Goal: Task Accomplishment & Management: Complete application form

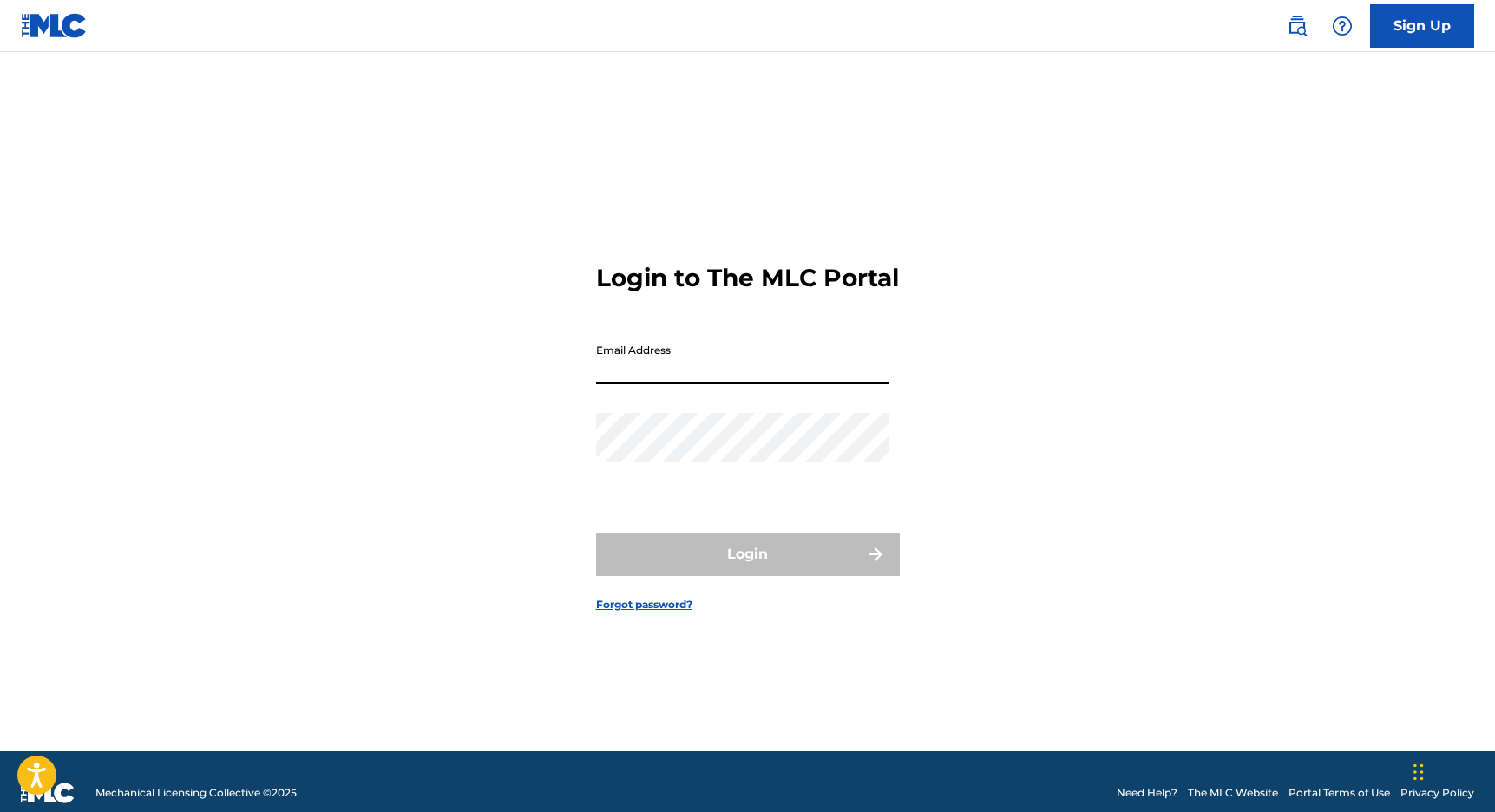
type input "[EMAIL_ADDRESS][DOMAIN_NAME]"
click at [747, 568] on button "Login" at bounding box center [748, 554] width 304 height 43
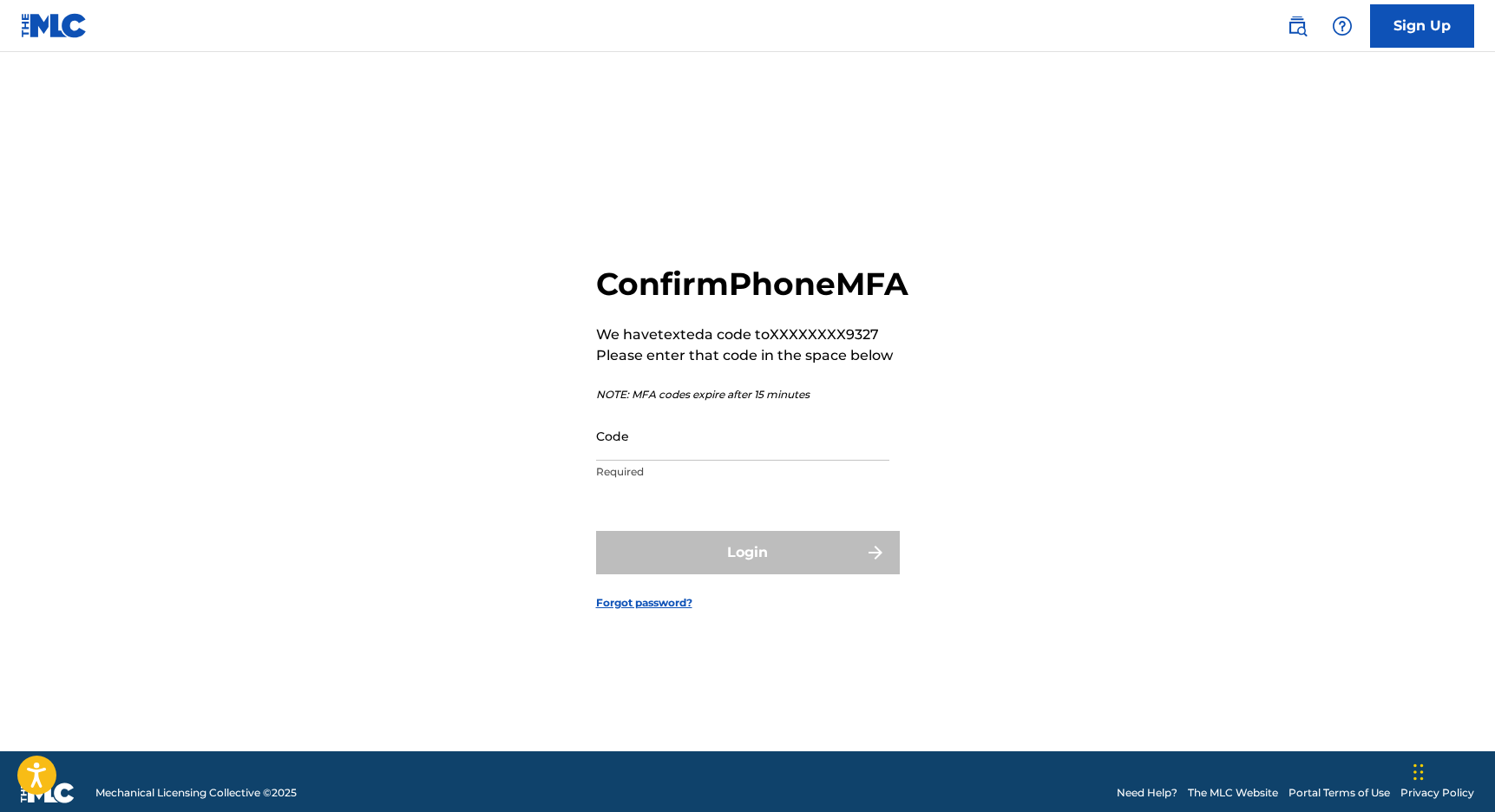
click at [645, 458] on input "Code" at bounding box center [742, 436] width 293 height 50
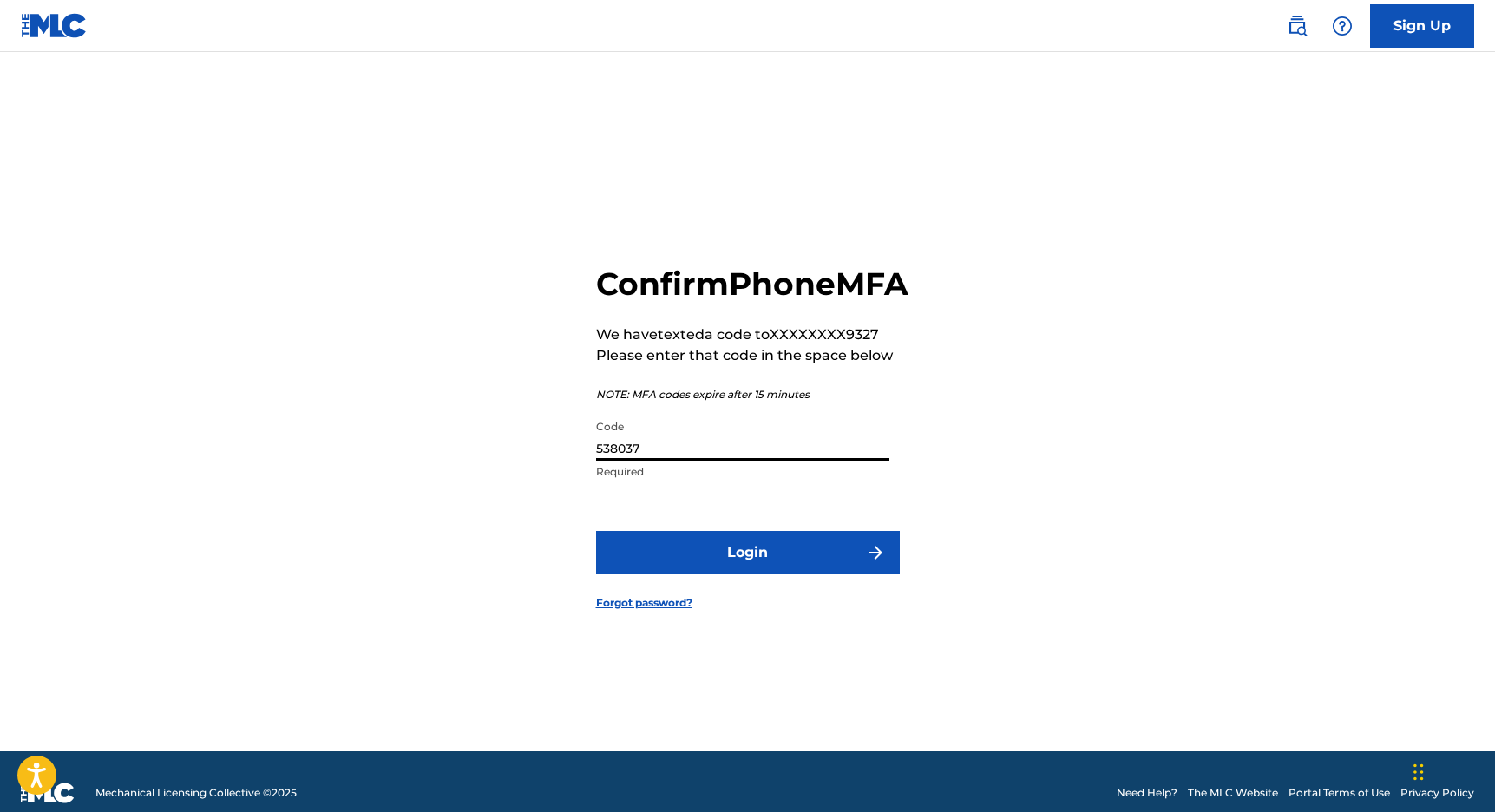
type input "538037"
click at [747, 571] on button "Login" at bounding box center [748, 552] width 304 height 43
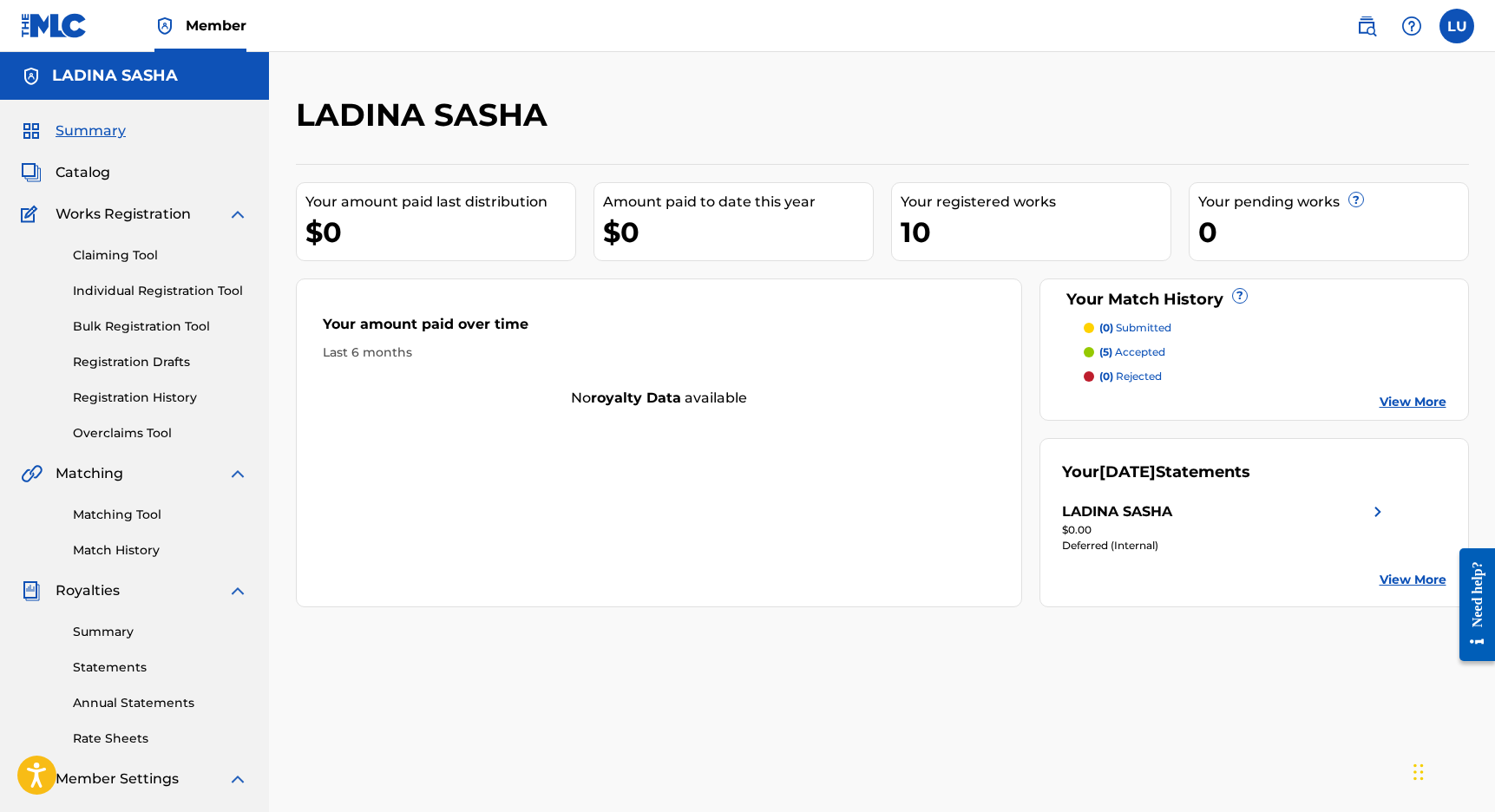
click at [133, 251] on link "Claiming Tool" at bounding box center [160, 256] width 176 height 18
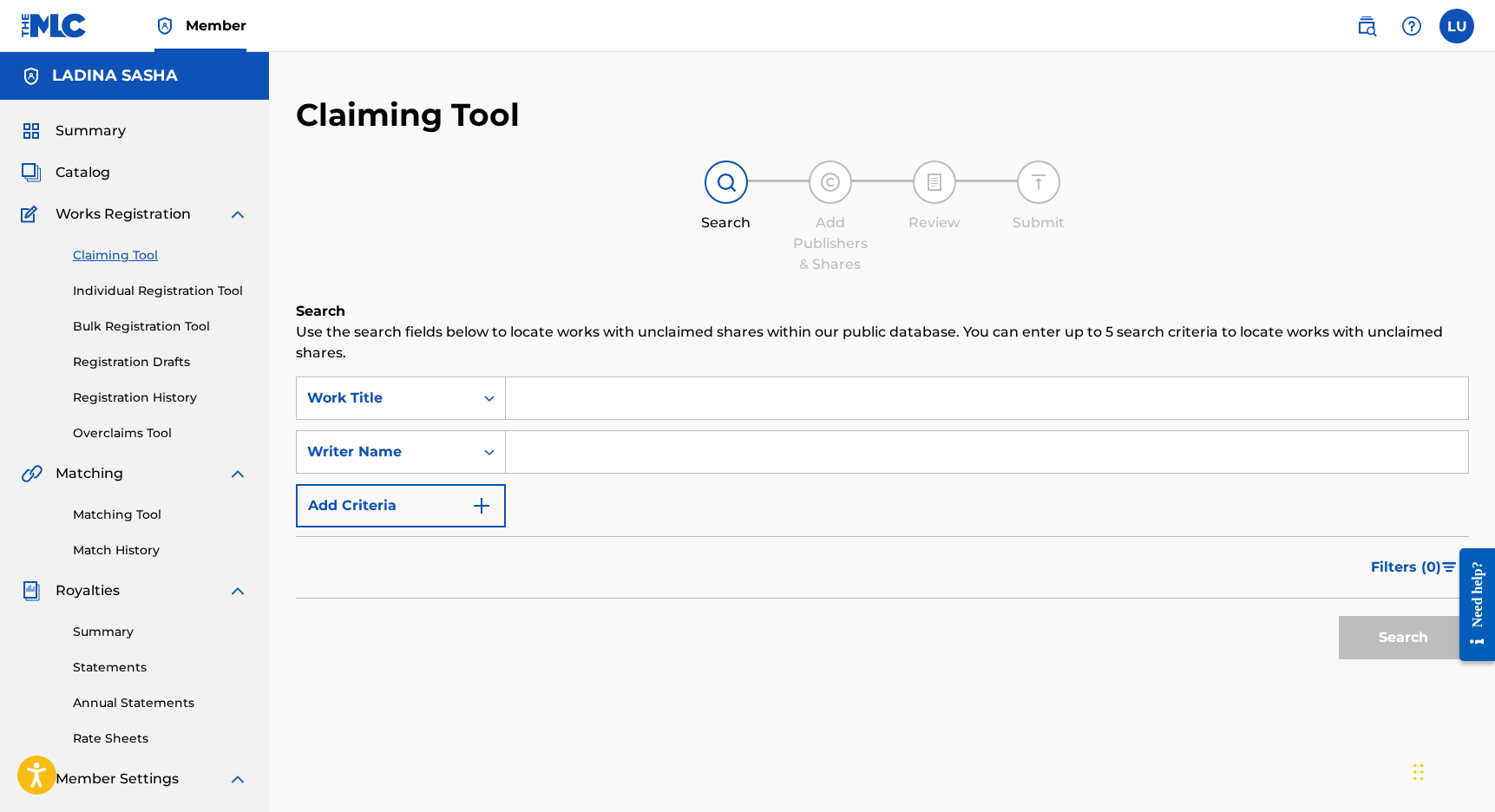
click at [585, 410] on input "Search Form" at bounding box center [987, 397] width 962 height 41
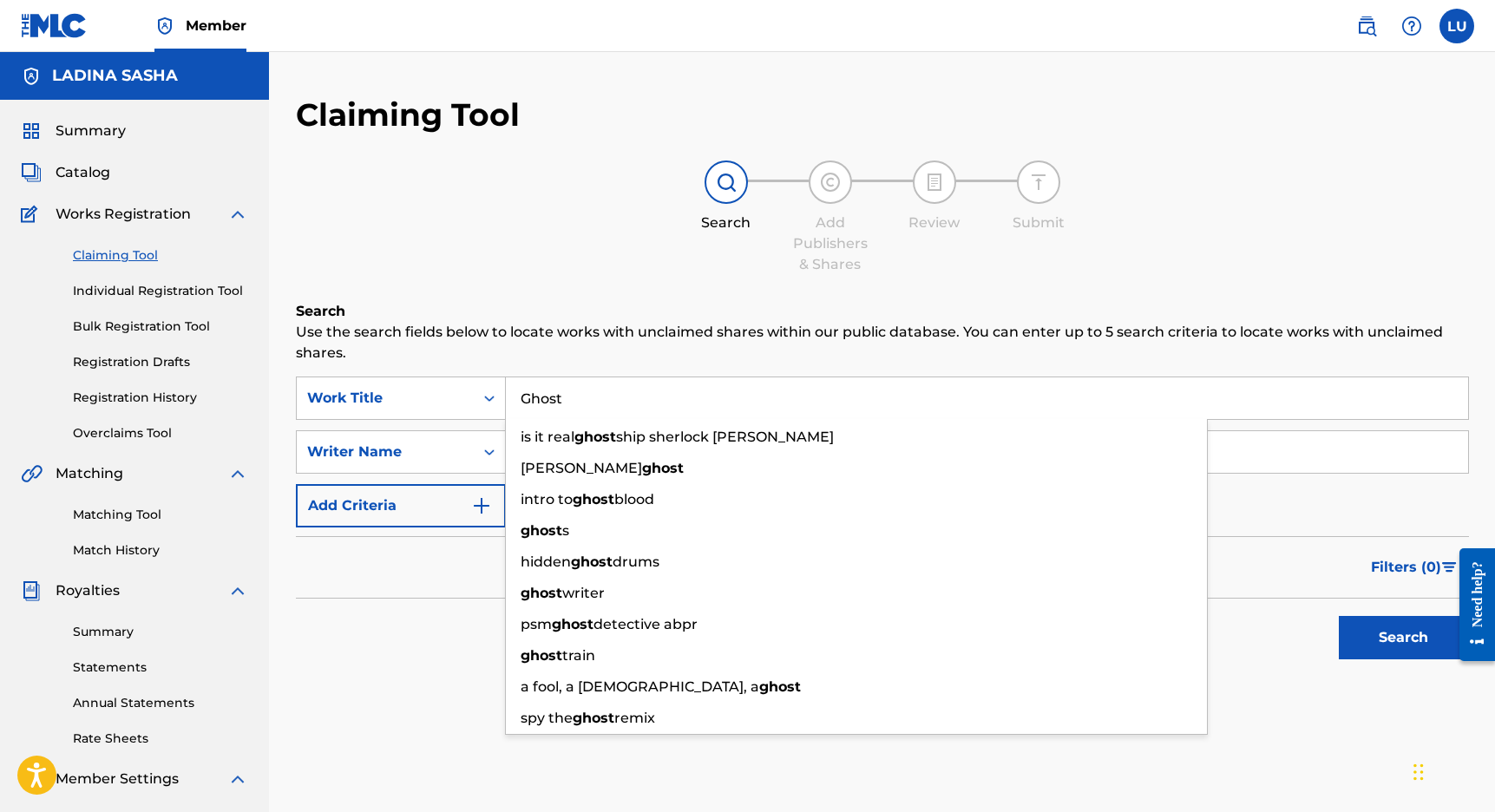
click at [567, 391] on input "Ghost" at bounding box center [987, 397] width 962 height 41
type input "Ghost"
click at [594, 355] on p "Use the search fields below to locate works with unclaimed shares within our pu…" at bounding box center [882, 342] width 1173 height 41
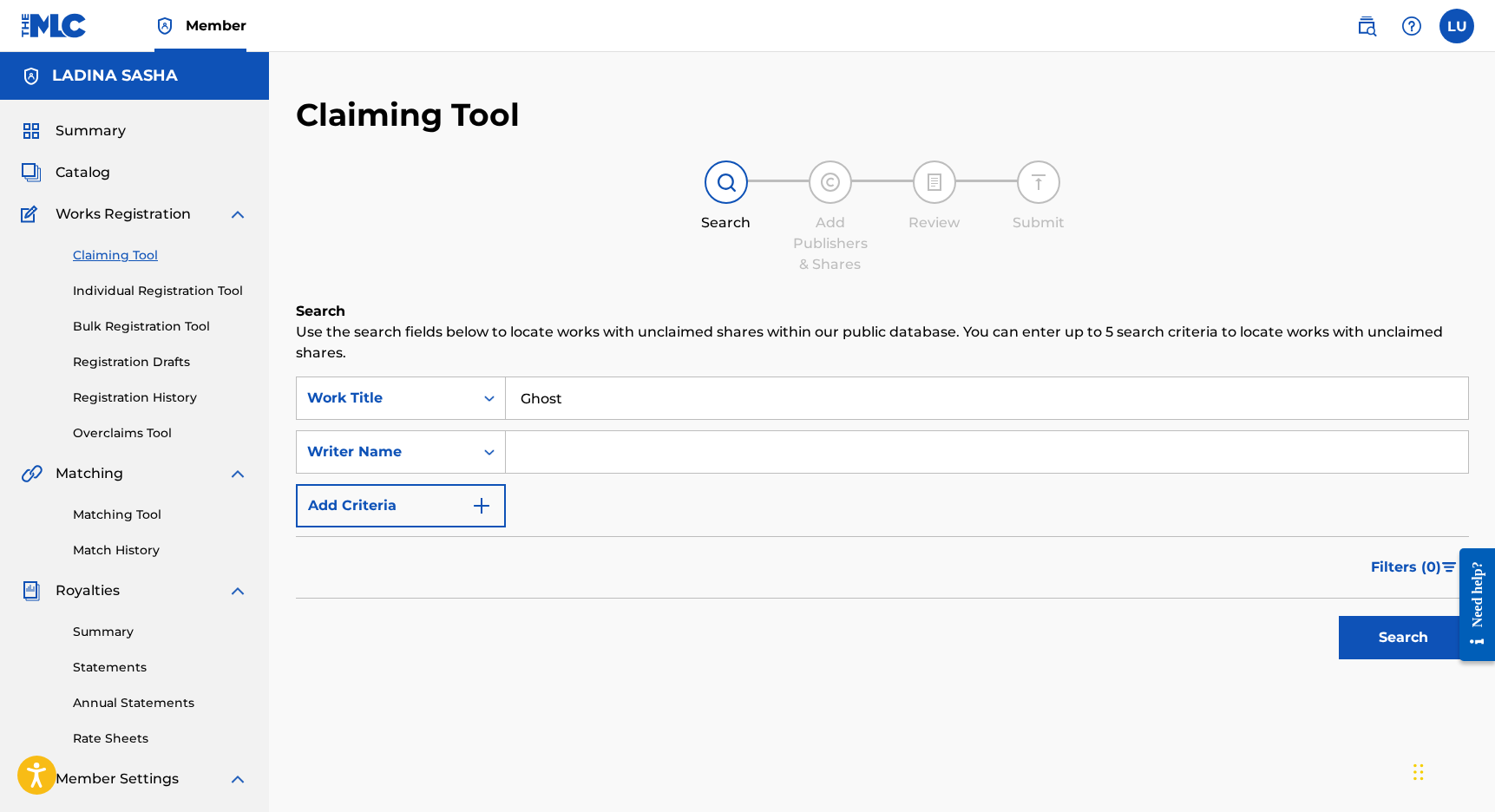
click at [553, 461] on input "Search Form" at bounding box center [987, 452] width 962 height 41
type input "[PERSON_NAME]"
click at [1403, 637] on button "Search" at bounding box center [1405, 637] width 131 height 43
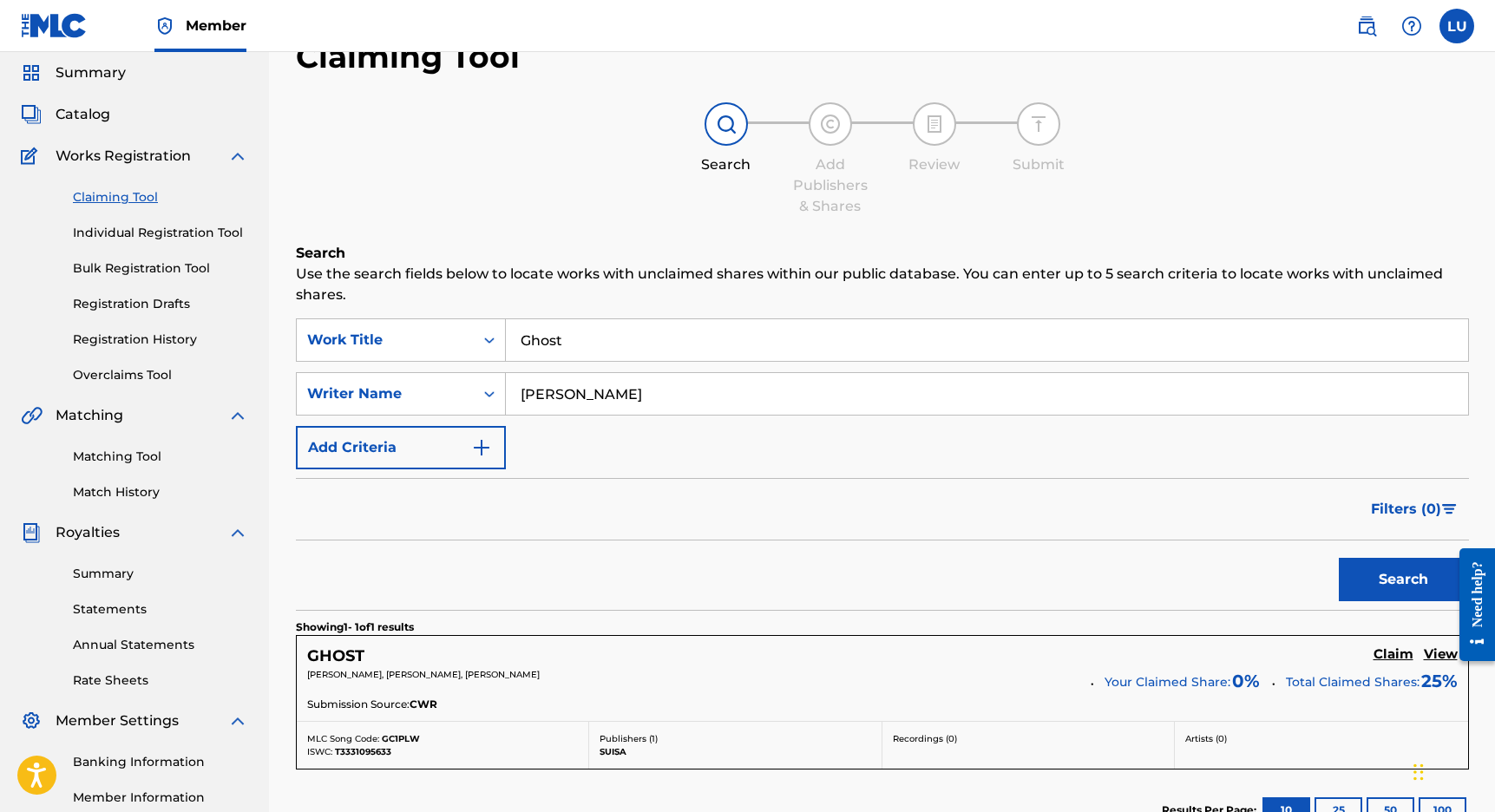
scroll to position [235, 0]
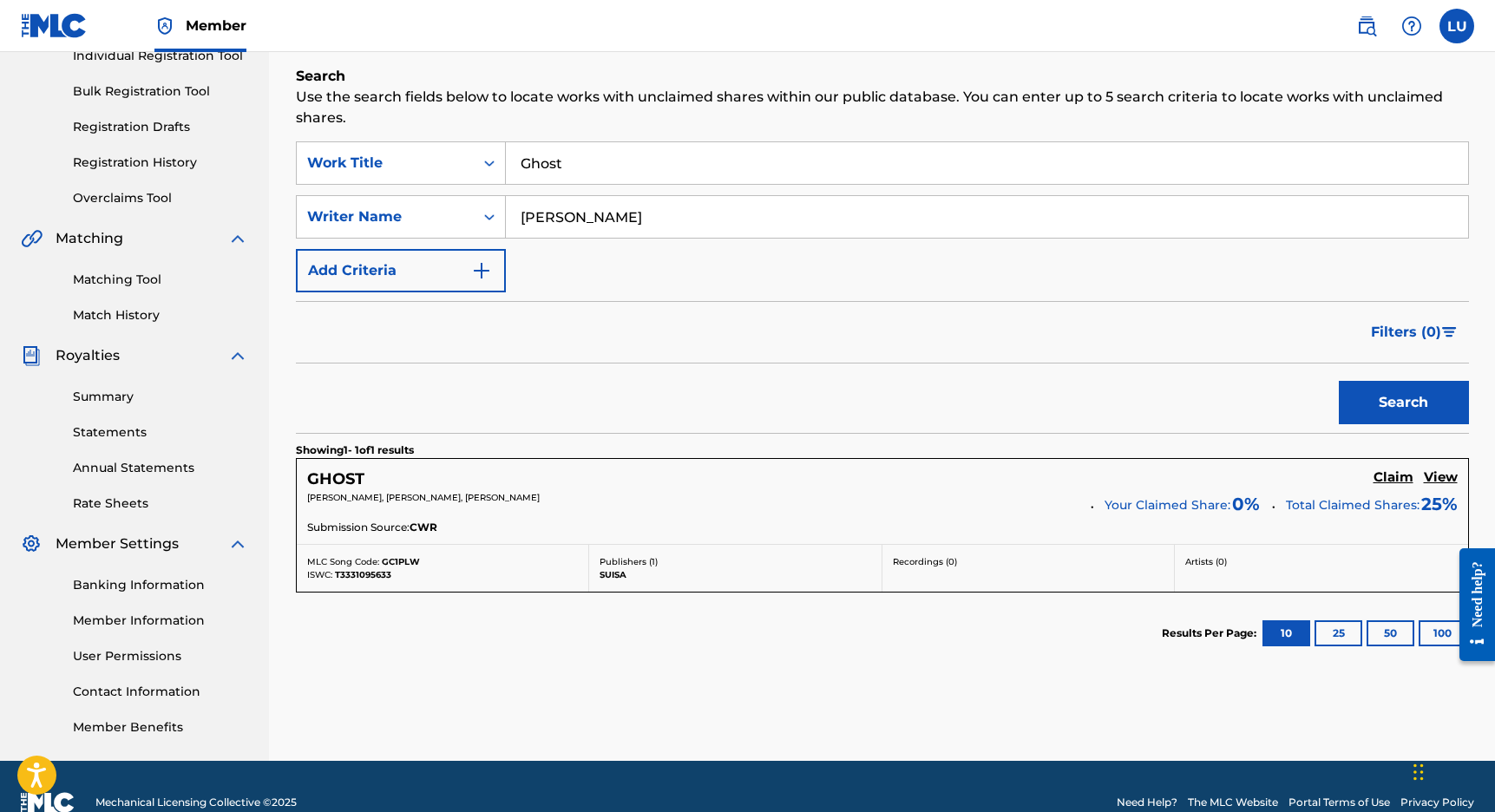
click at [1393, 476] on h5 "Claim" at bounding box center [1393, 477] width 40 height 17
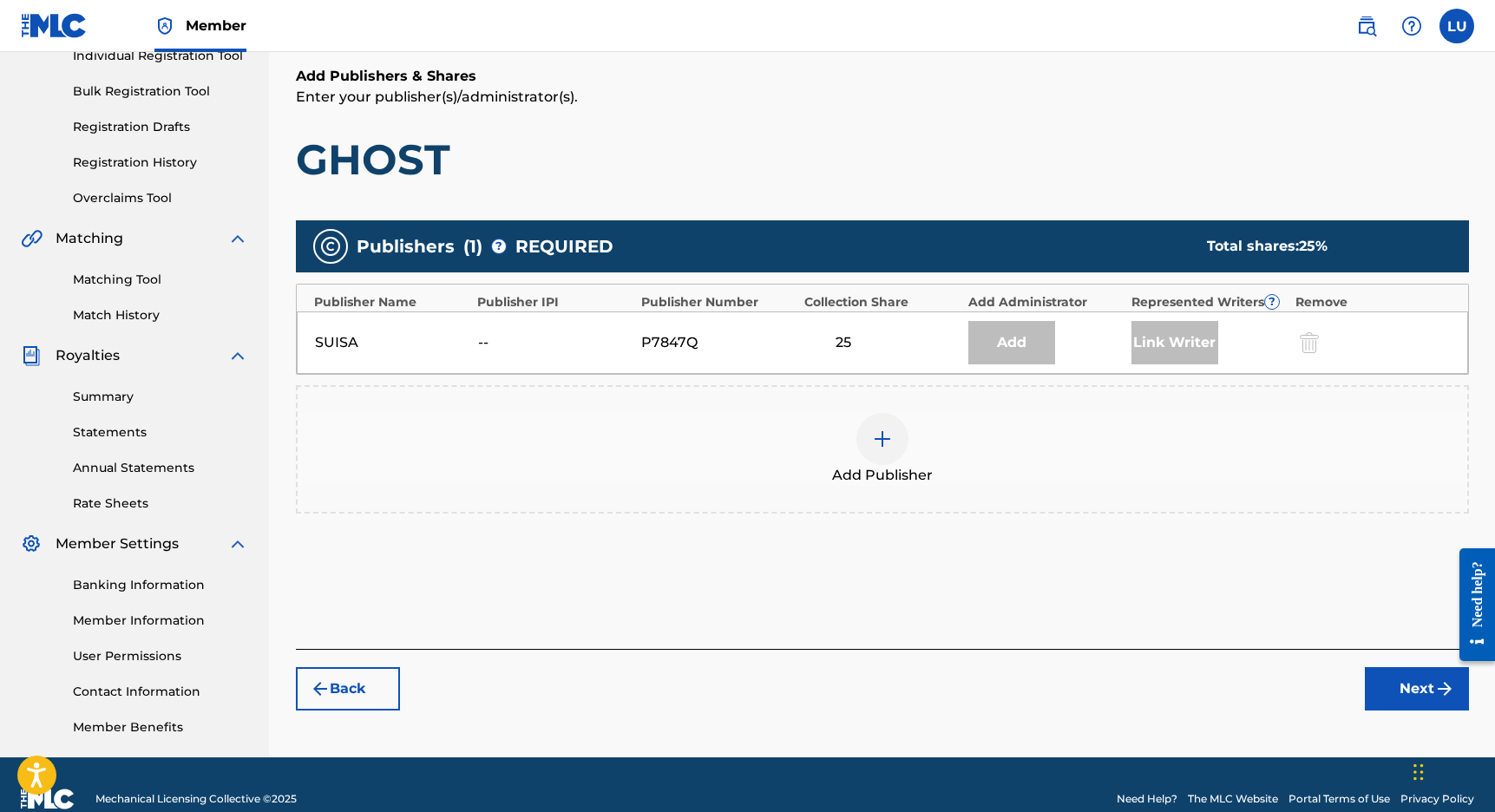
click at [1154, 338] on div "Link Writer" at bounding box center [1175, 342] width 86 height 43
click at [1010, 337] on div "Add" at bounding box center [1012, 342] width 86 height 43
click at [1010, 337] on div "Add" at bounding box center [1012, 342] width 86 height 43
click at [893, 448] on div at bounding box center [882, 439] width 52 height 52
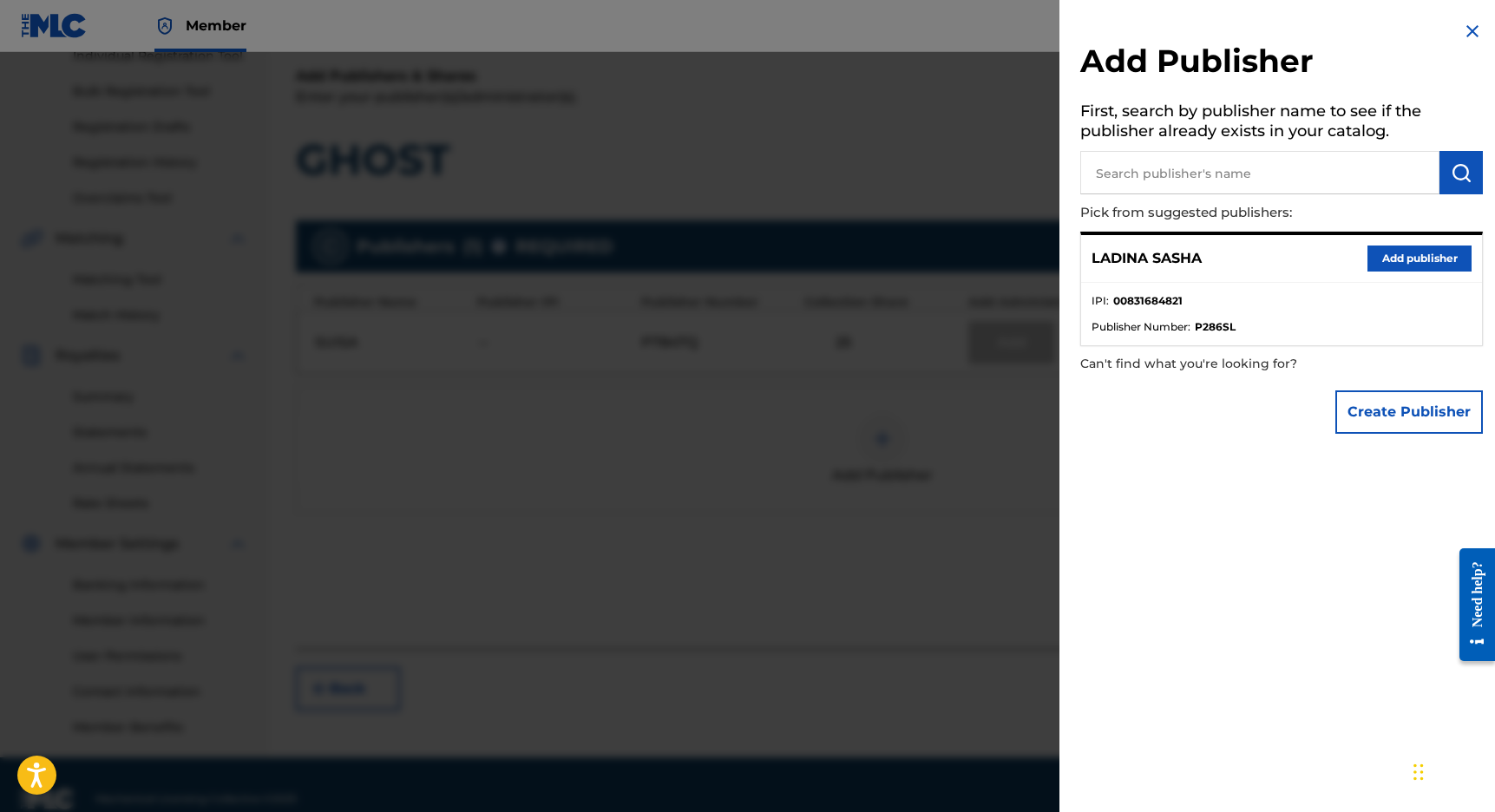
click at [1411, 250] on button "Add publisher" at bounding box center [1420, 258] width 104 height 26
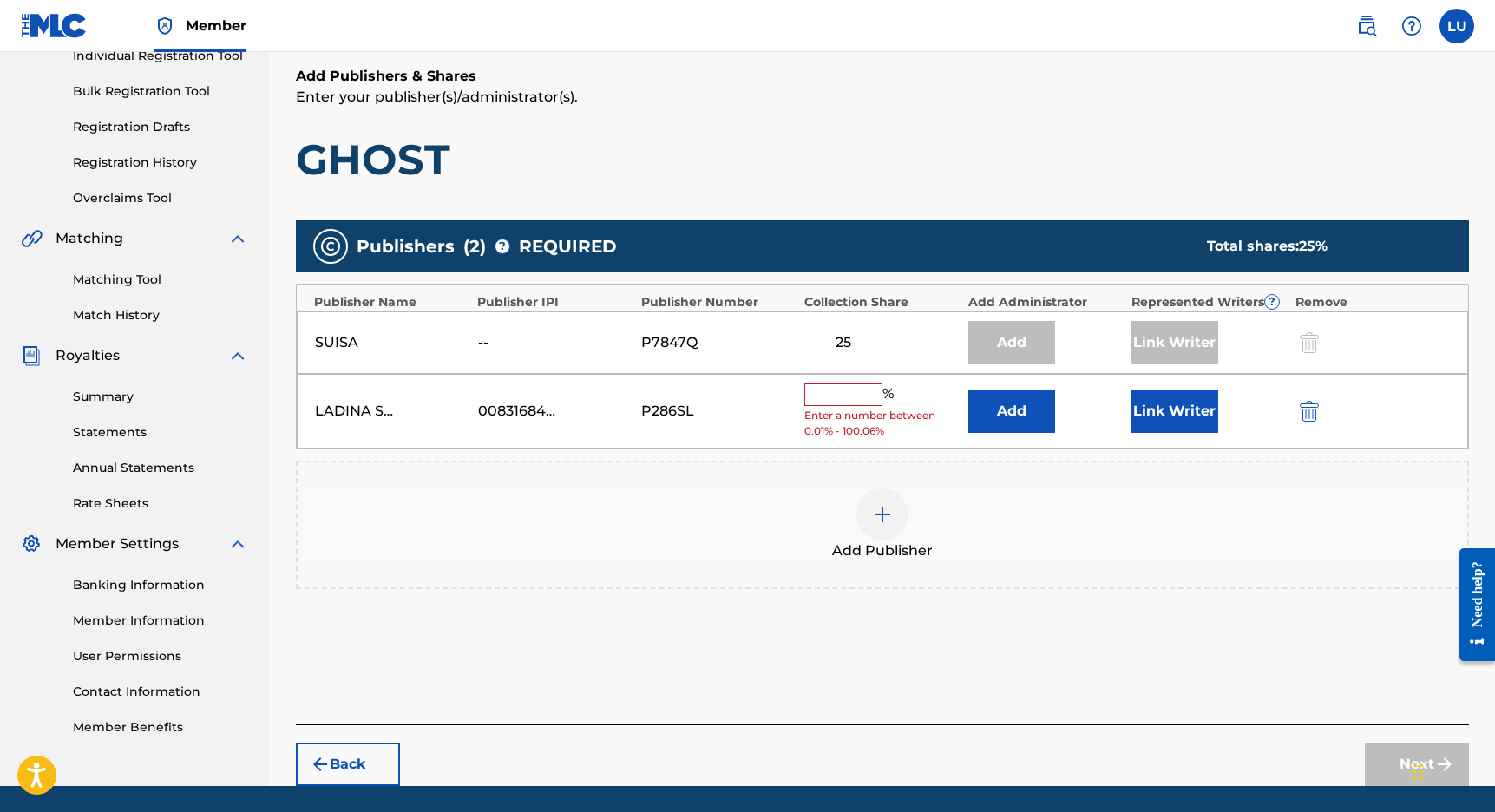
click at [878, 388] on input "text" at bounding box center [844, 395] width 78 height 23
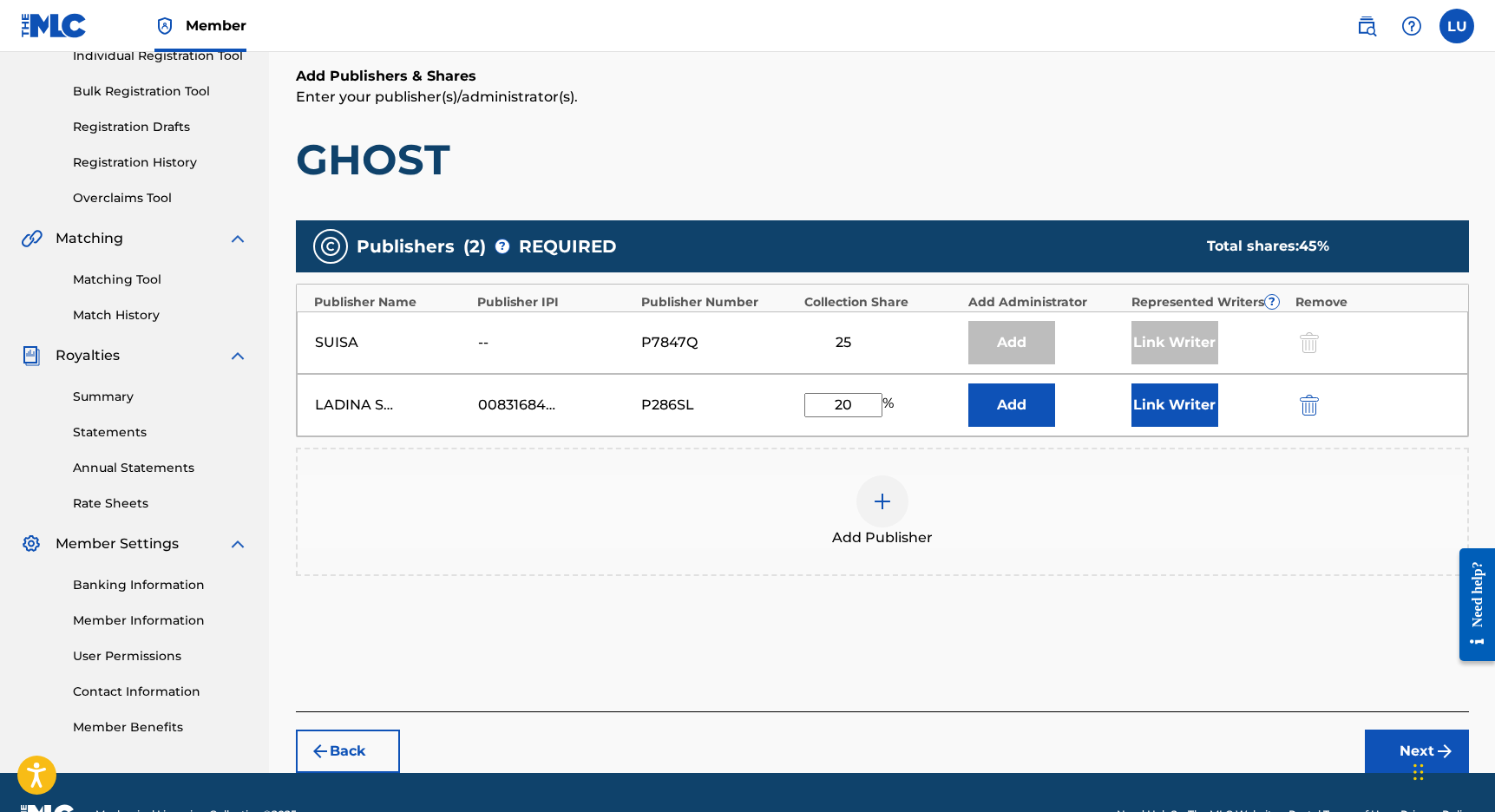
type input "20"
click at [1153, 416] on button "Link Writer" at bounding box center [1175, 405] width 86 height 43
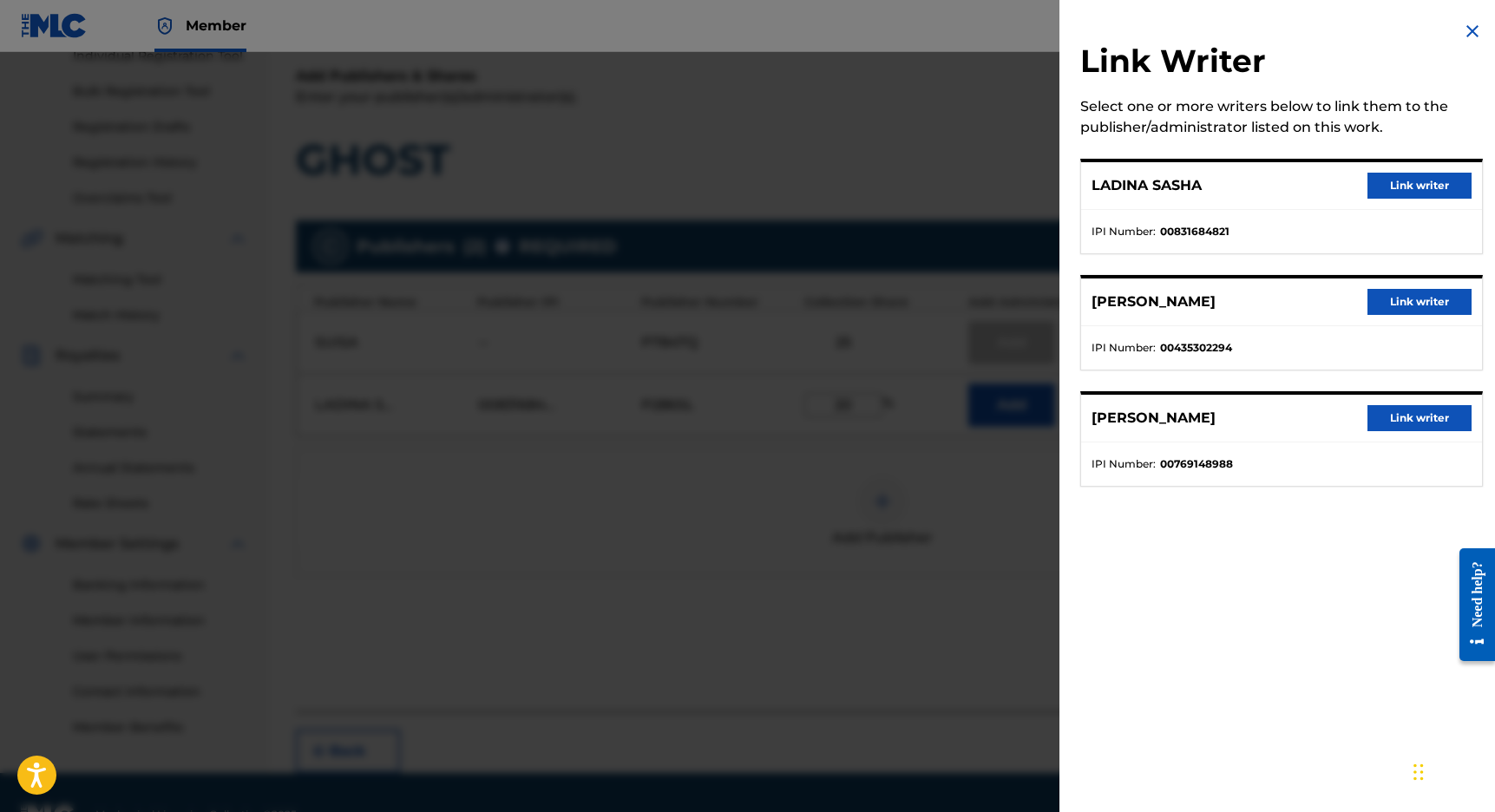
click at [1407, 185] on button "Link writer" at bounding box center [1420, 186] width 104 height 26
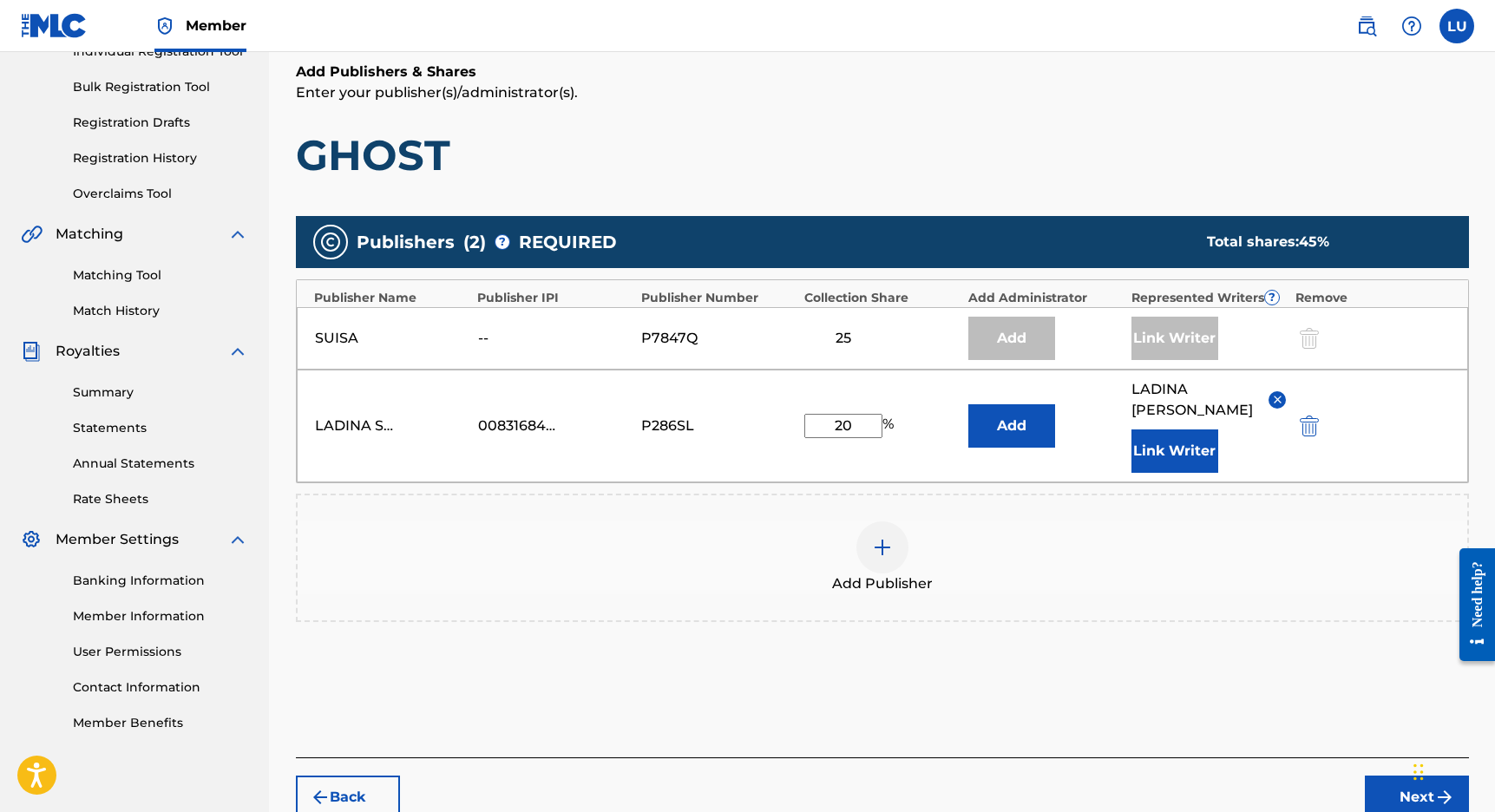
scroll to position [241, 0]
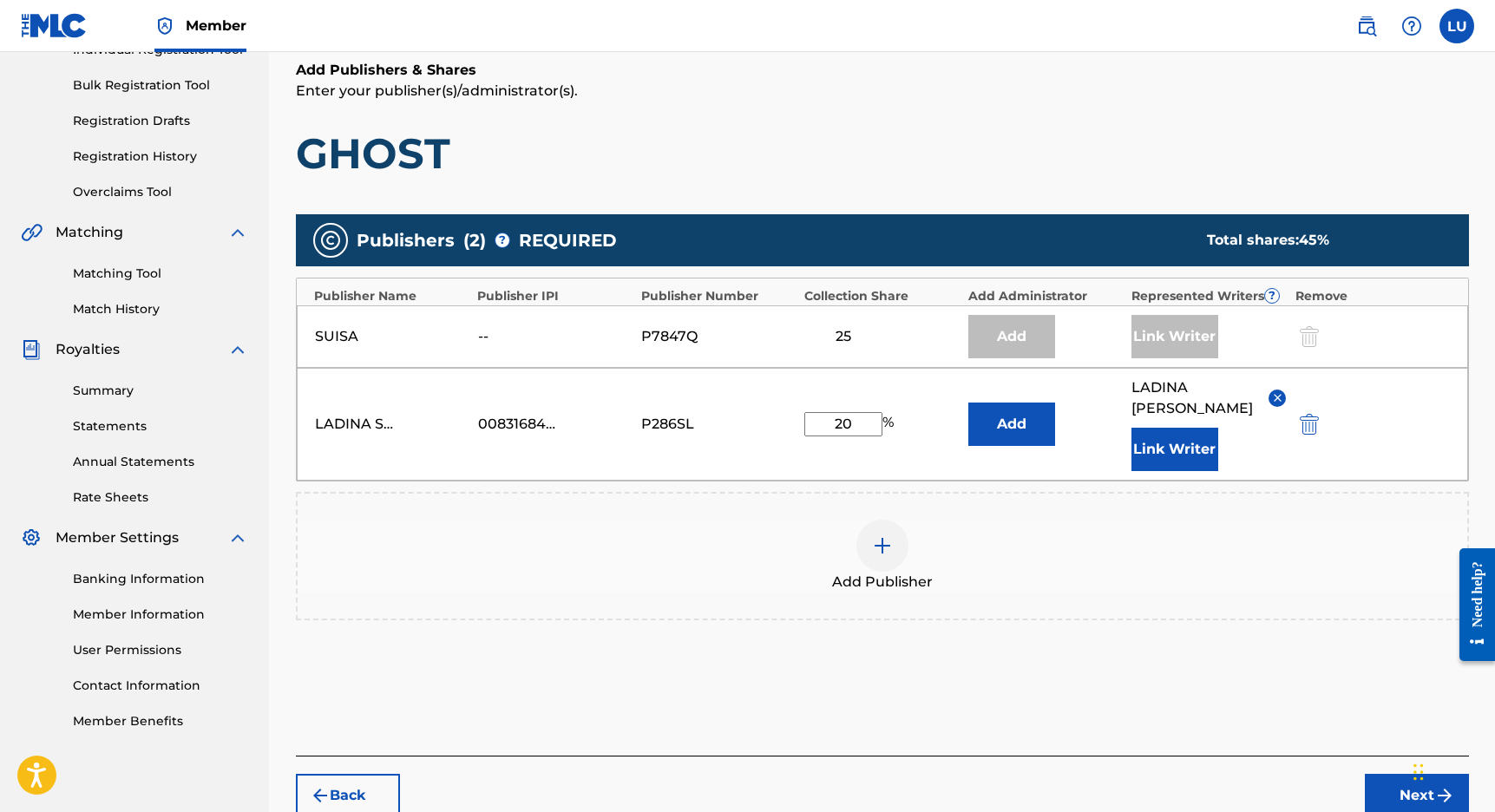
click at [506, 414] on div "00831684821" at bounding box center [517, 424] width 78 height 21
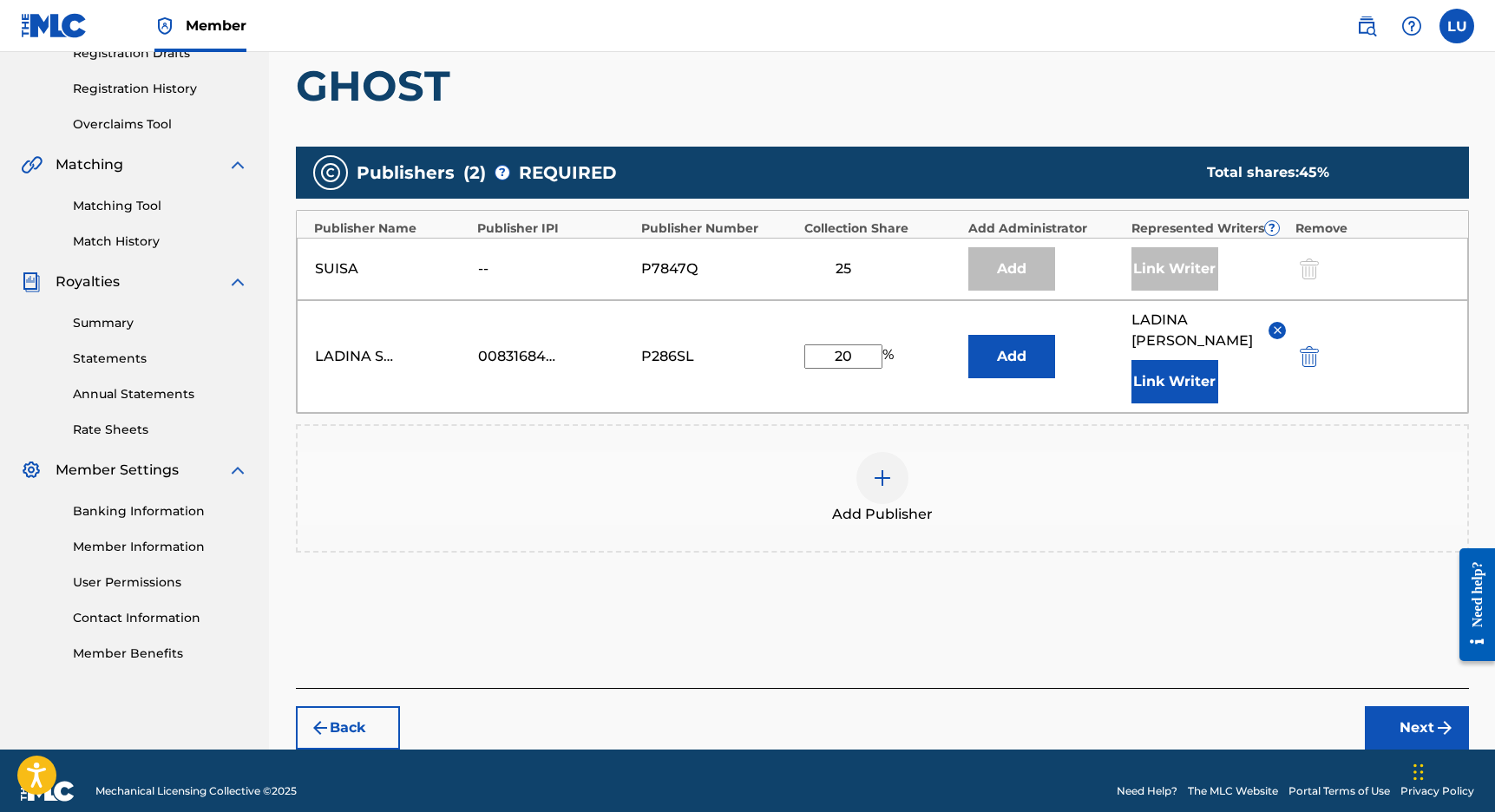
click at [1416, 713] on button "Next" at bounding box center [1417, 727] width 104 height 43
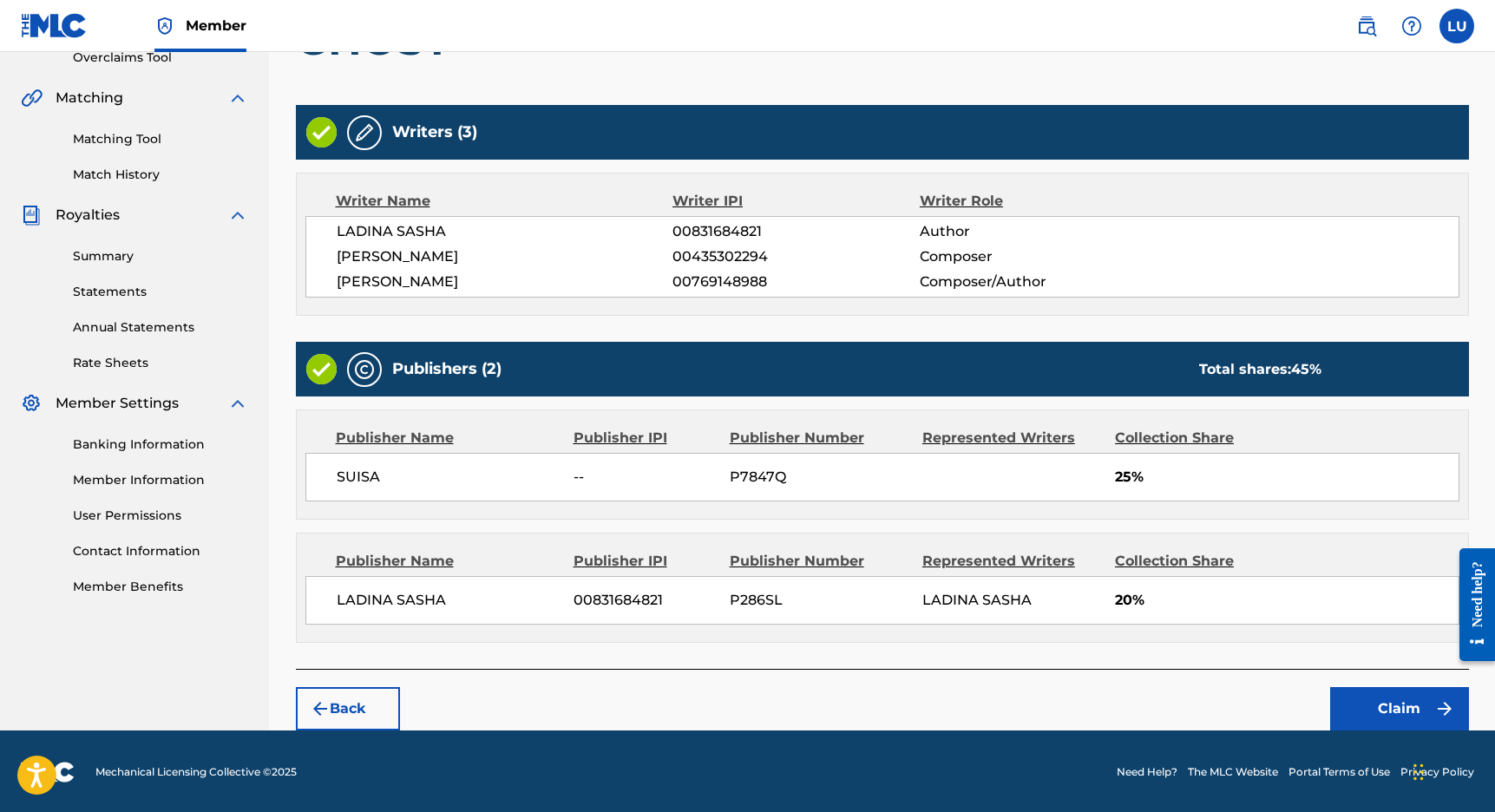
scroll to position [375, 0]
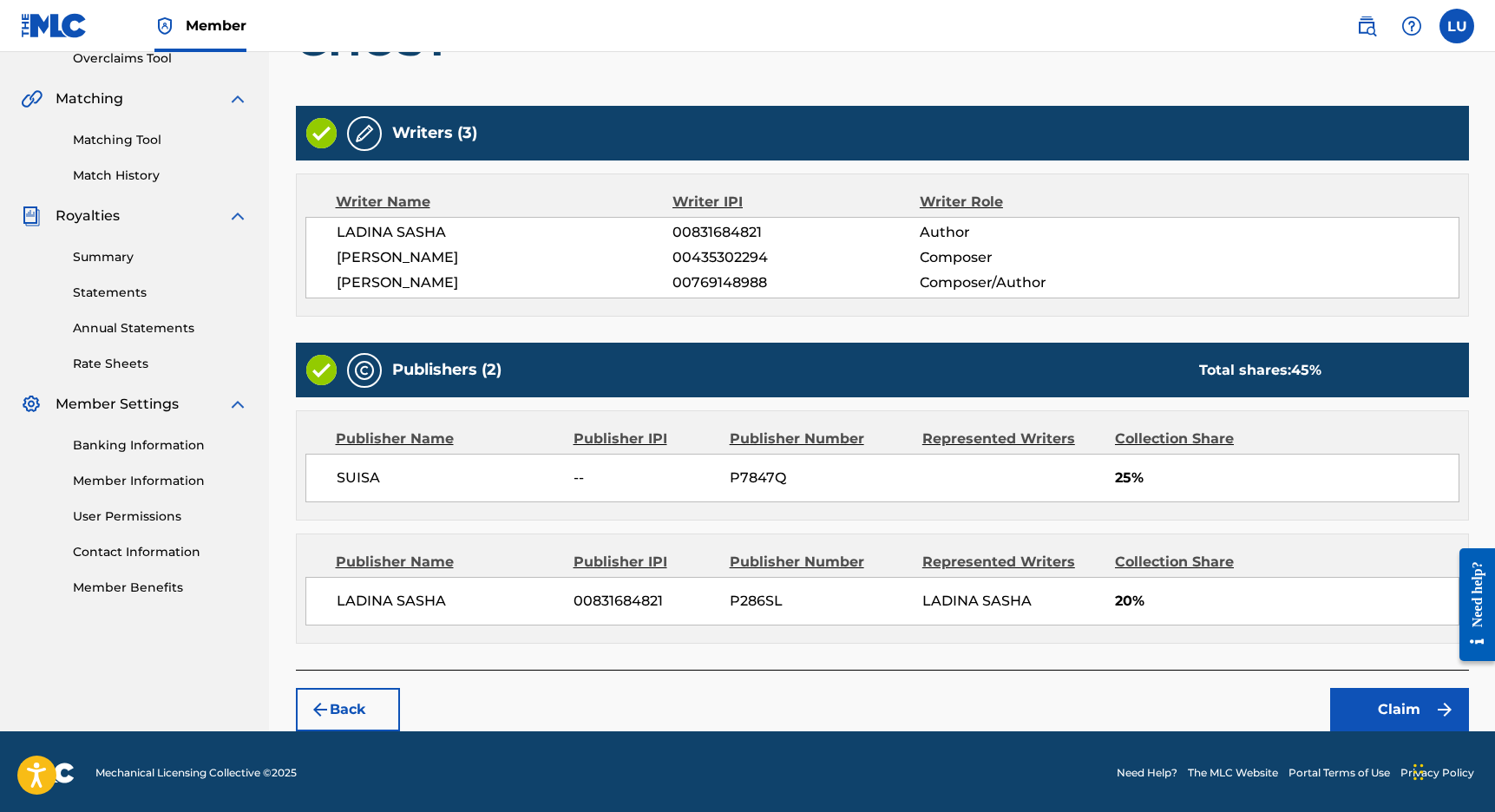
click at [1382, 700] on button "Claim" at bounding box center [1399, 709] width 139 height 43
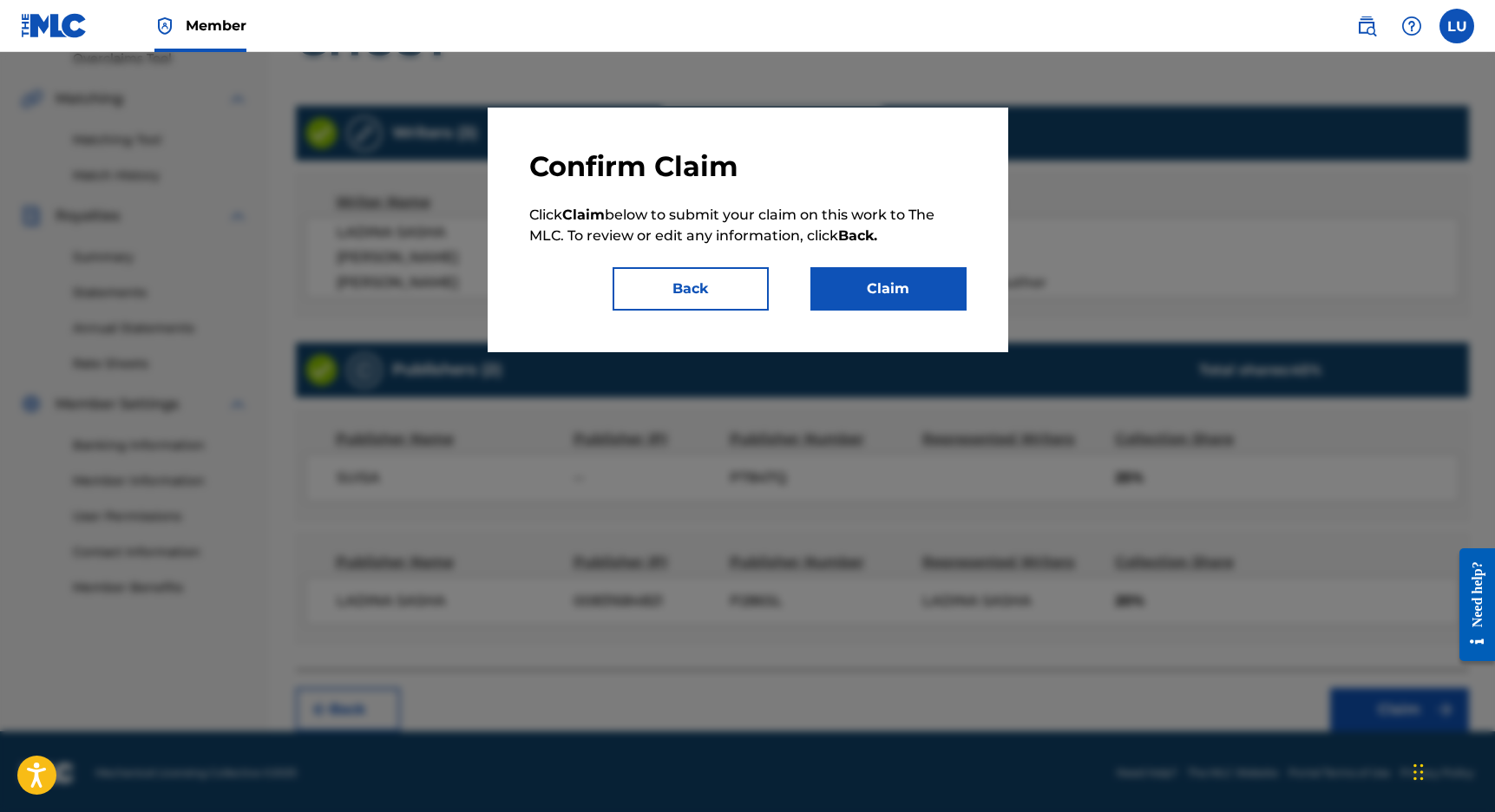
click at [891, 296] on button "Claim" at bounding box center [889, 289] width 156 height 43
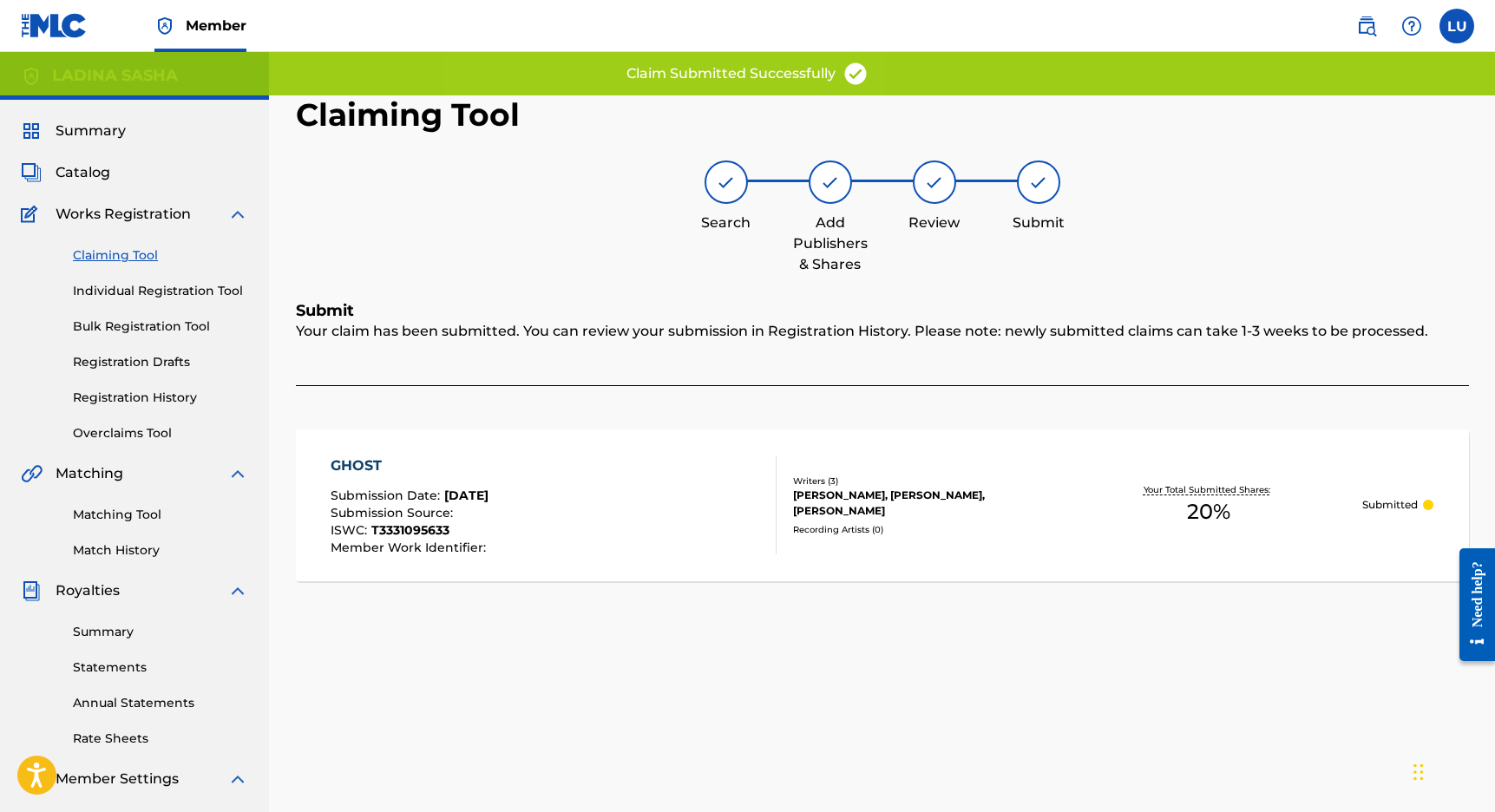
scroll to position [0, 0]
click at [123, 267] on div "Claiming Tool Individual Registration Tool Bulk Registration Tool Registration …" at bounding box center [134, 333] width 227 height 218
click at [116, 246] on link "Claiming Tool" at bounding box center [160, 256] width 176 height 18
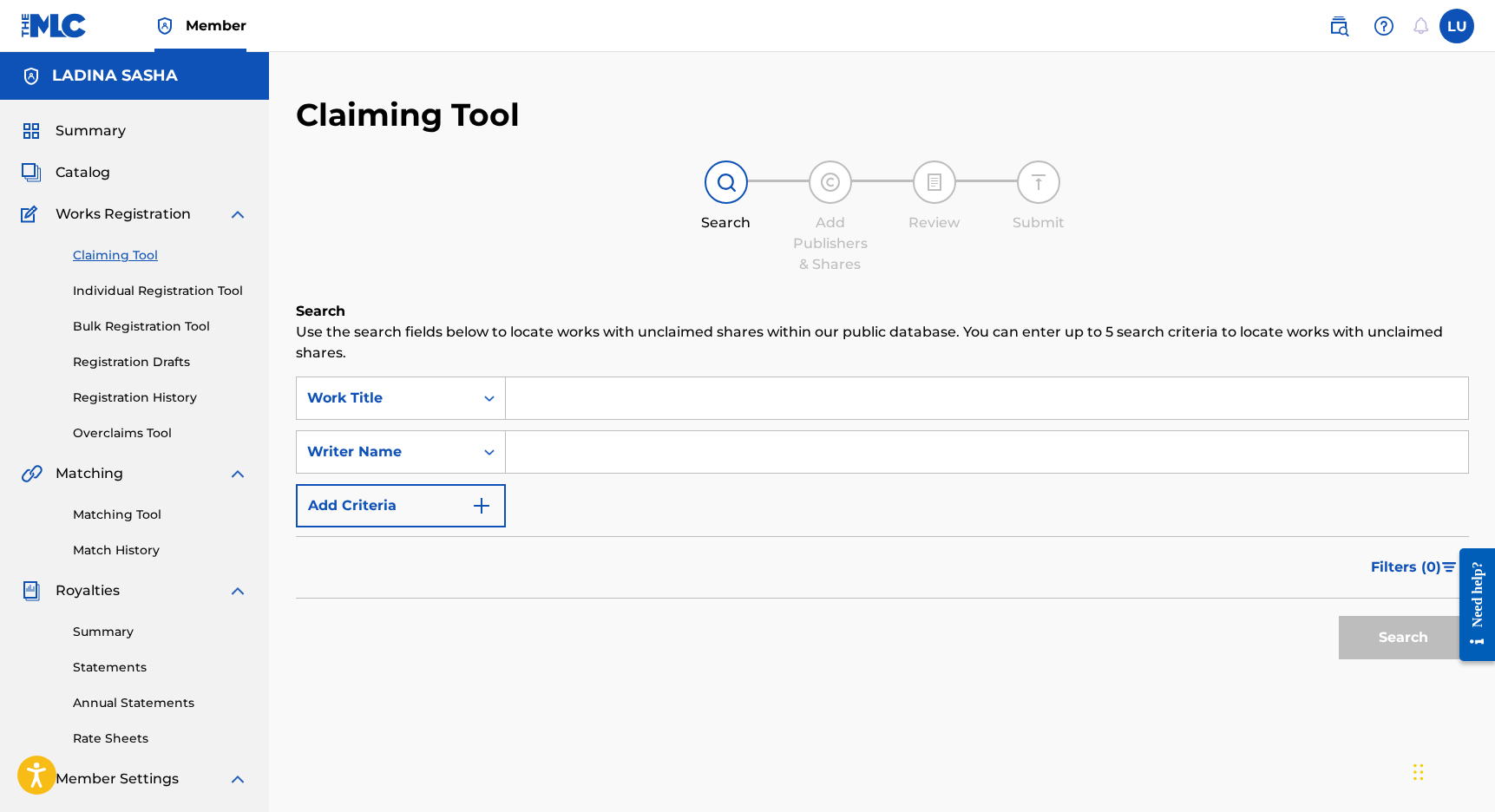
click at [577, 403] on input "Search Form" at bounding box center [987, 397] width 962 height 41
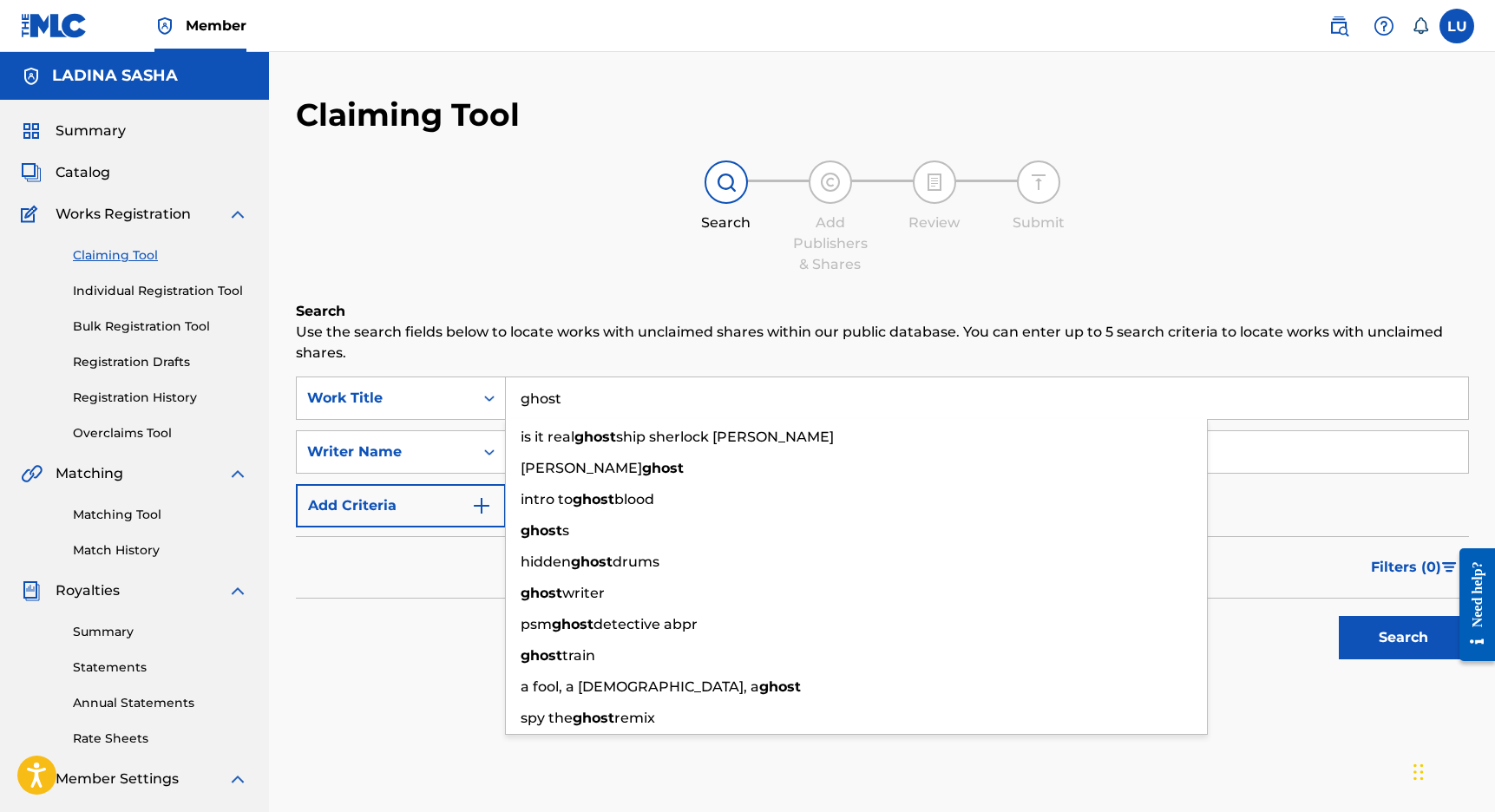
type input "ghost"
click at [510, 241] on div "Search Add Publishers & Shares Review Submit" at bounding box center [882, 218] width 1173 height 115
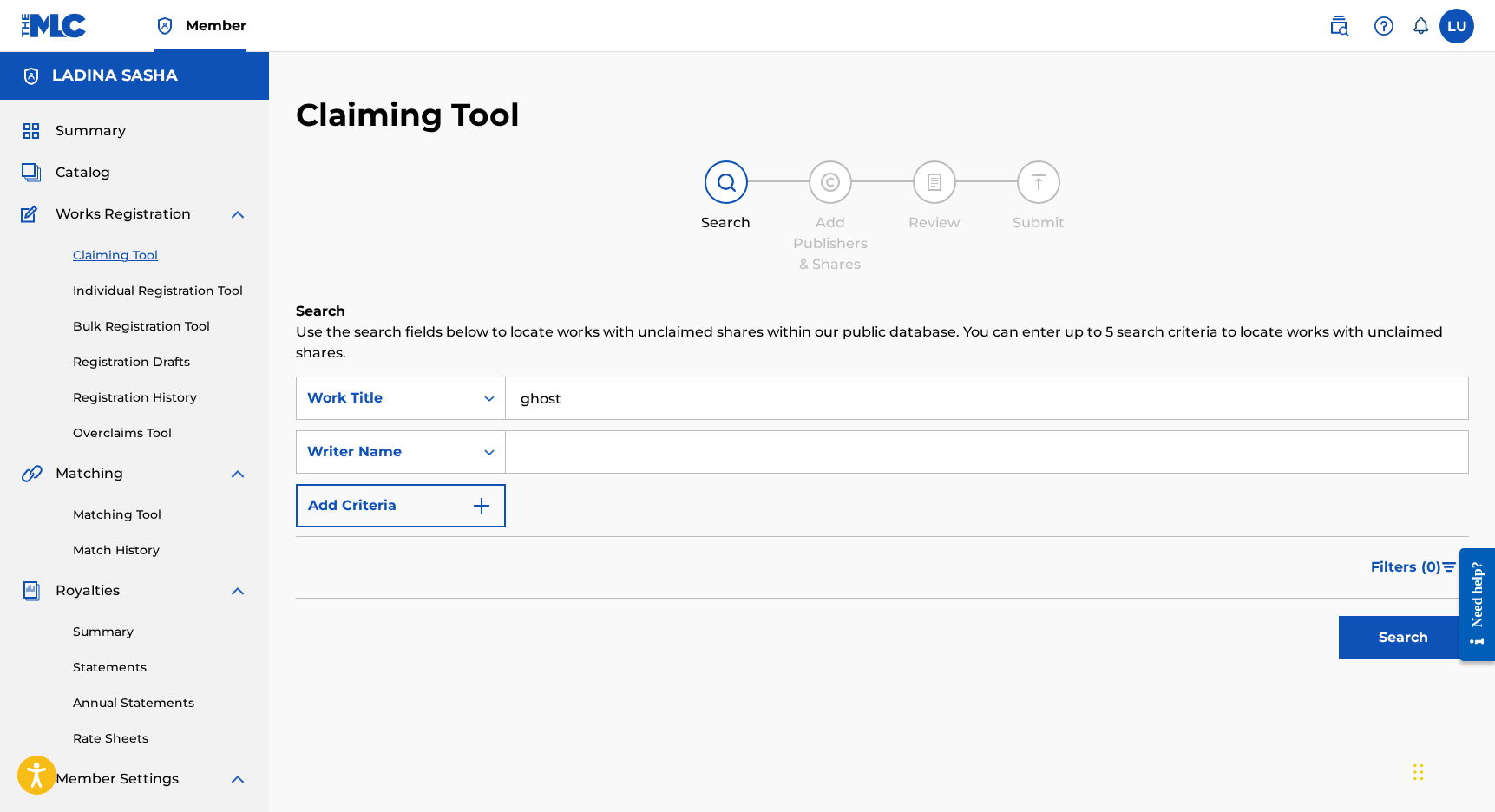
click at [549, 453] on input "Search Form" at bounding box center [987, 452] width 962 height 41
type input "polke"
click at [1403, 637] on button "Search" at bounding box center [1405, 637] width 131 height 43
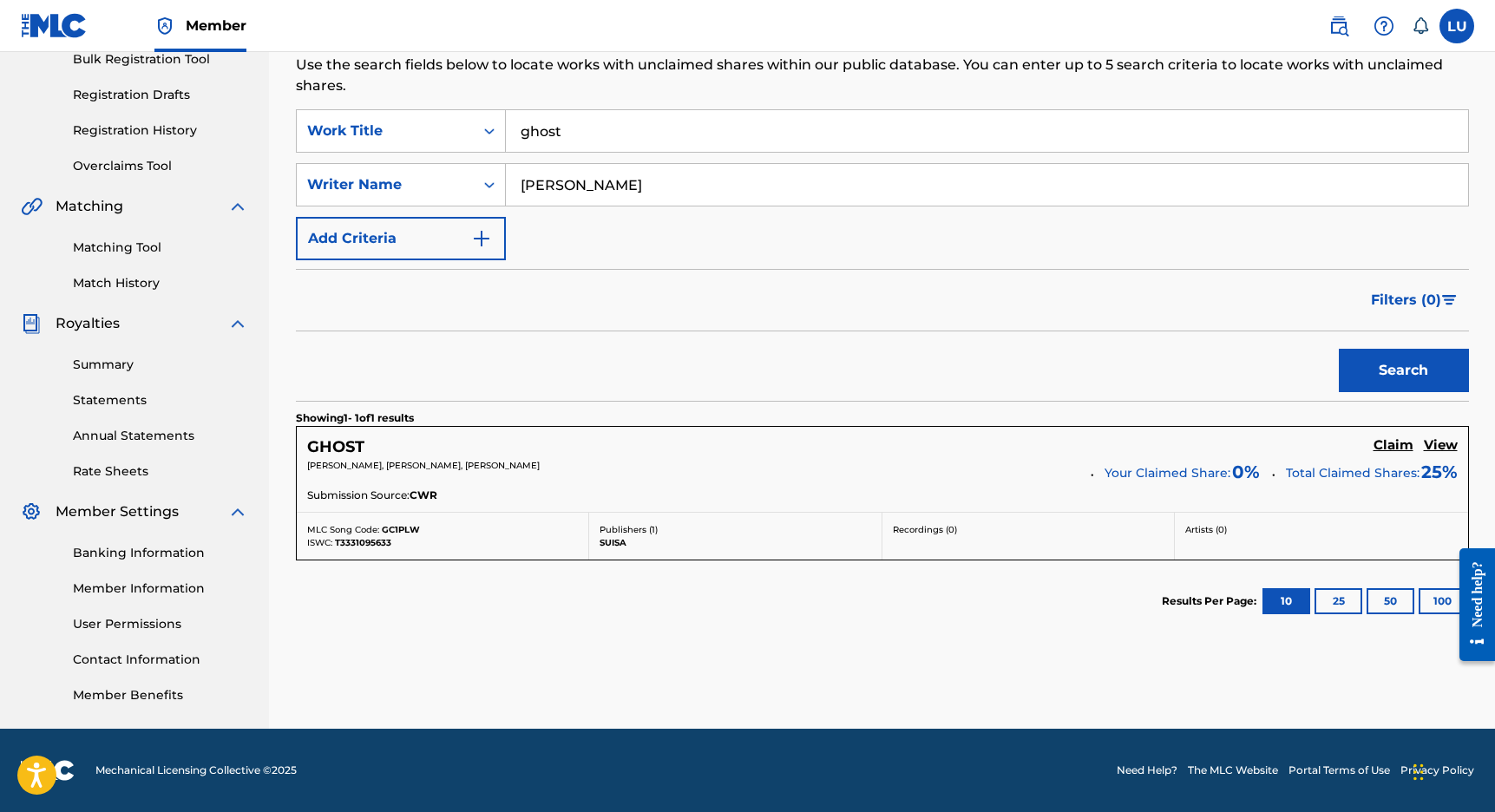
scroll to position [268, 0]
click at [582, 123] on input "ghost" at bounding box center [987, 131] width 962 height 41
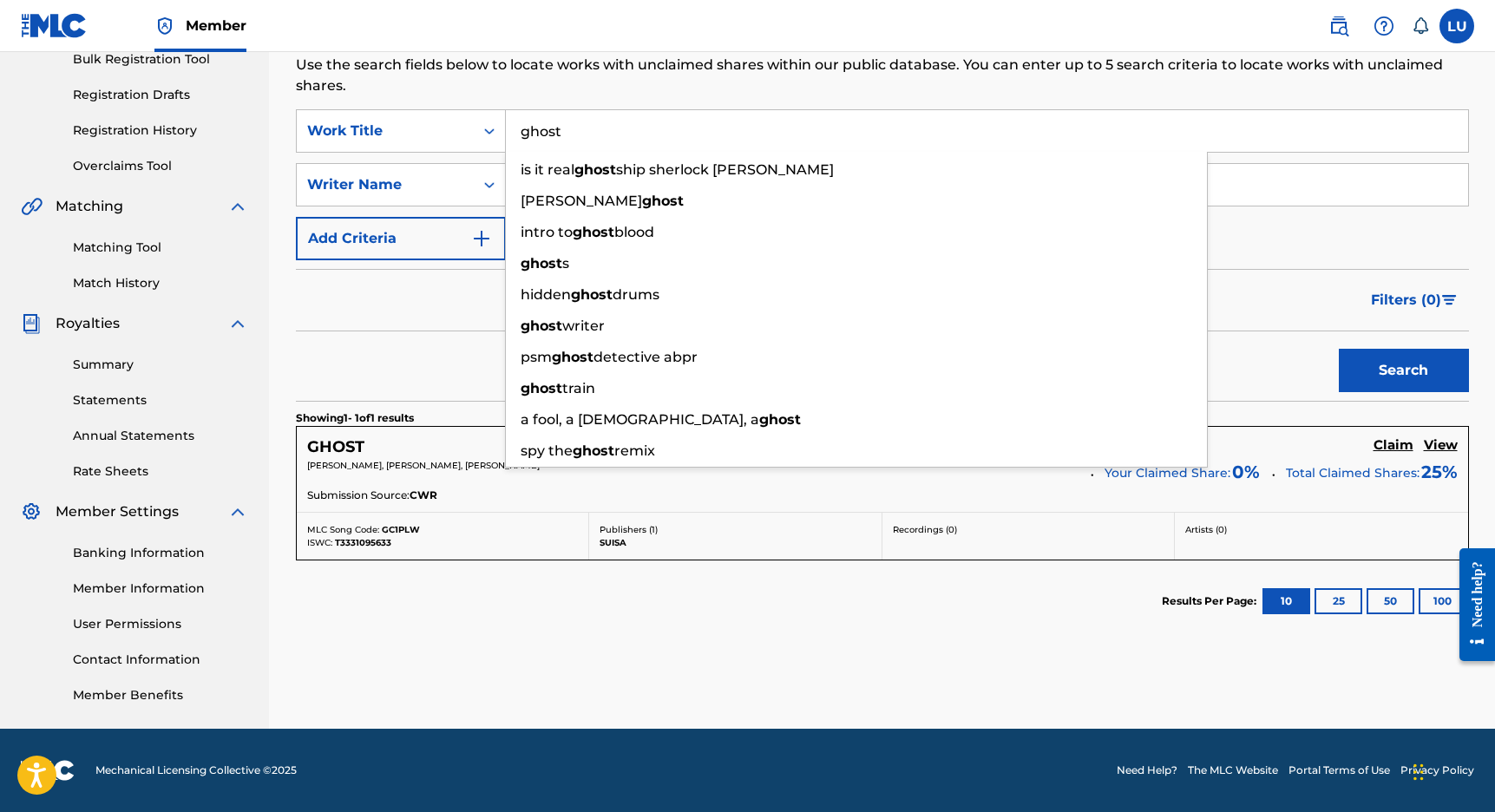
drag, startPoint x: 582, startPoint y: 123, endPoint x: 555, endPoint y: 122, distance: 27.0
click at [555, 122] on input "ghost" at bounding box center [987, 131] width 962 height 41
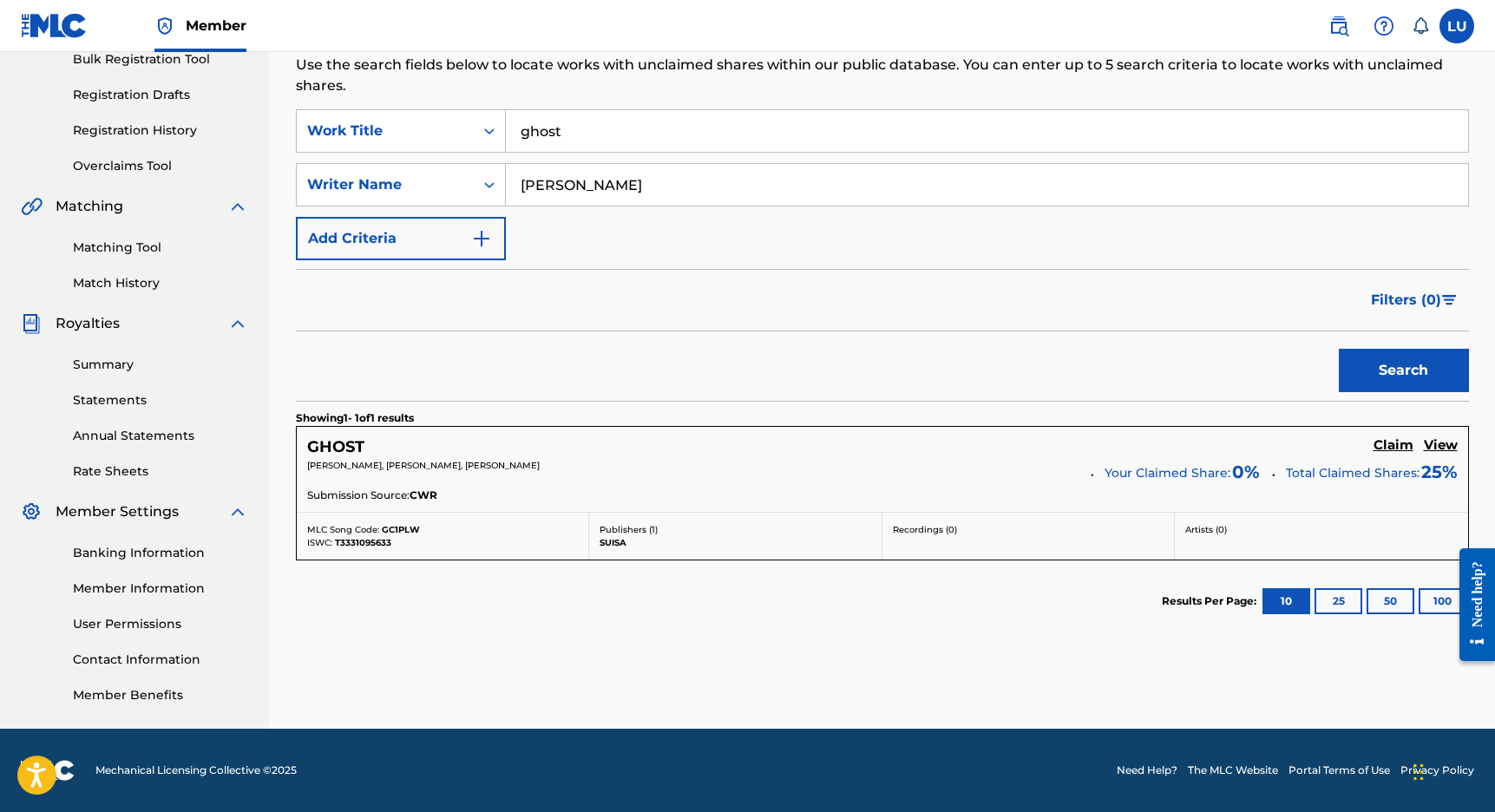
click at [618, 636] on section "Results Per Page: 10 25 50 100" at bounding box center [882, 600] width 1173 height 82
